Goal: Task Accomplishment & Management: Use online tool/utility

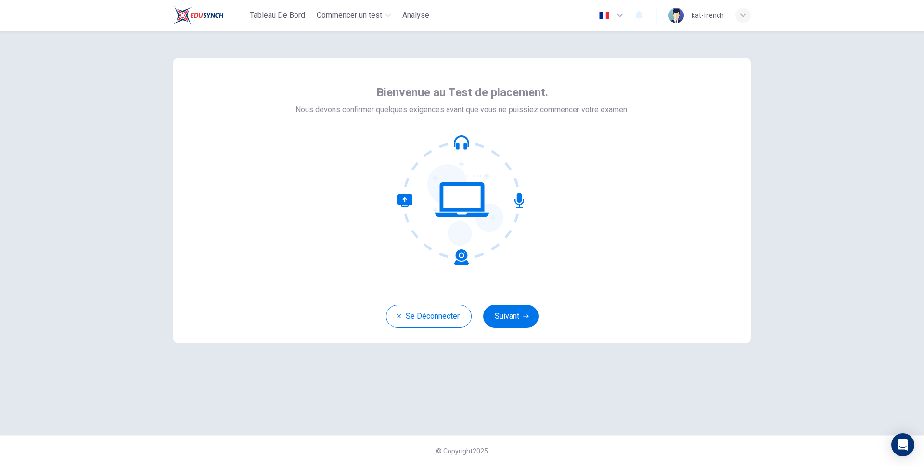
click at [524, 320] on button "Suivant" at bounding box center [510, 316] width 55 height 23
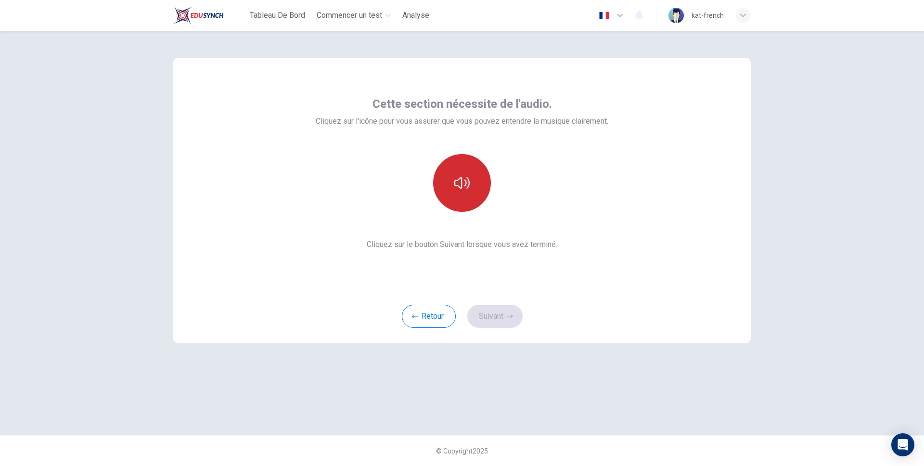
click at [481, 182] on button "button" at bounding box center [462, 183] width 58 height 58
click at [513, 338] on div "Retour Suivant" at bounding box center [461, 316] width 577 height 54
click at [510, 316] on icon "button" at bounding box center [510, 315] width 6 height 3
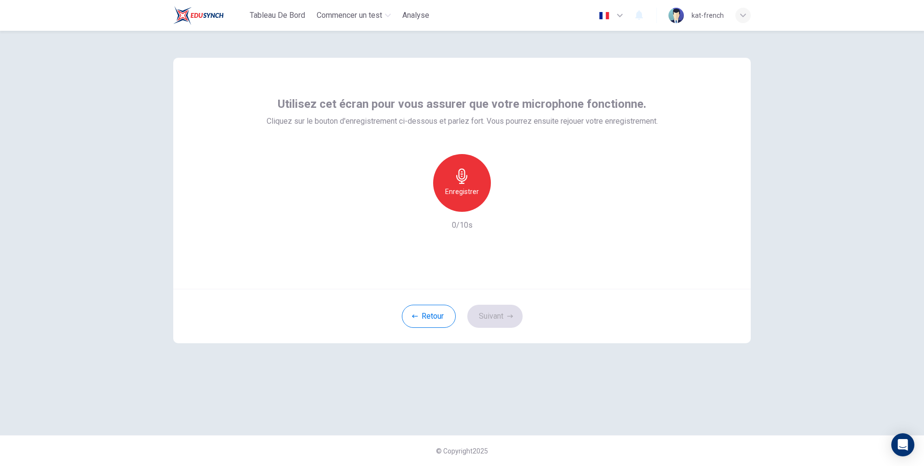
click at [474, 201] on div "Enregistrer" at bounding box center [462, 183] width 58 height 58
click at [474, 201] on div "Arrêter" at bounding box center [462, 183] width 58 height 58
click at [504, 321] on button "Suivant" at bounding box center [494, 316] width 55 height 23
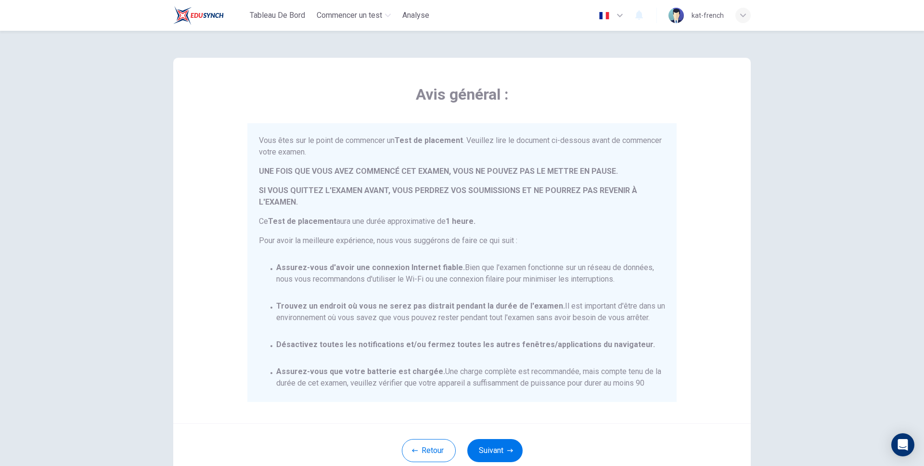
scroll to position [79, 0]
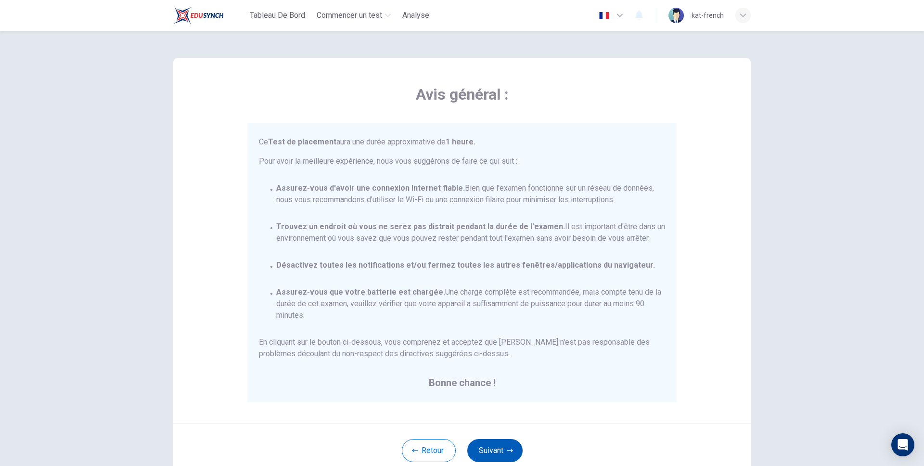
click at [500, 455] on button "Suivant" at bounding box center [494, 450] width 55 height 23
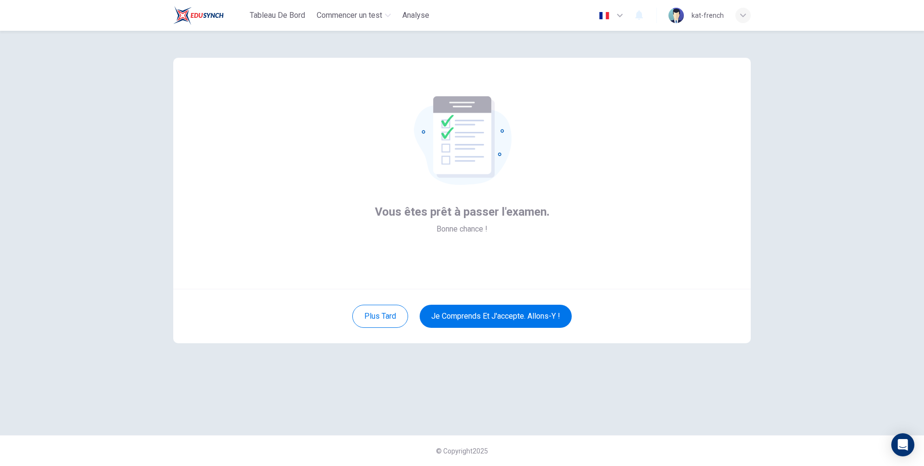
drag, startPoint x: 526, startPoint y: 336, endPoint x: 526, endPoint y: 331, distance: 5.3
click at [526, 336] on div "Plus tard Je comprends et j'accepte. Allons-y !" at bounding box center [461, 316] width 577 height 54
click at [530, 328] on div "Plus tard Je comprends et j'accepte. Allons-y !" at bounding box center [461, 316] width 577 height 54
click at [541, 308] on button "Je comprends et j'accepte. Allons-y !" at bounding box center [496, 316] width 152 height 23
